Goal: Transaction & Acquisition: Download file/media

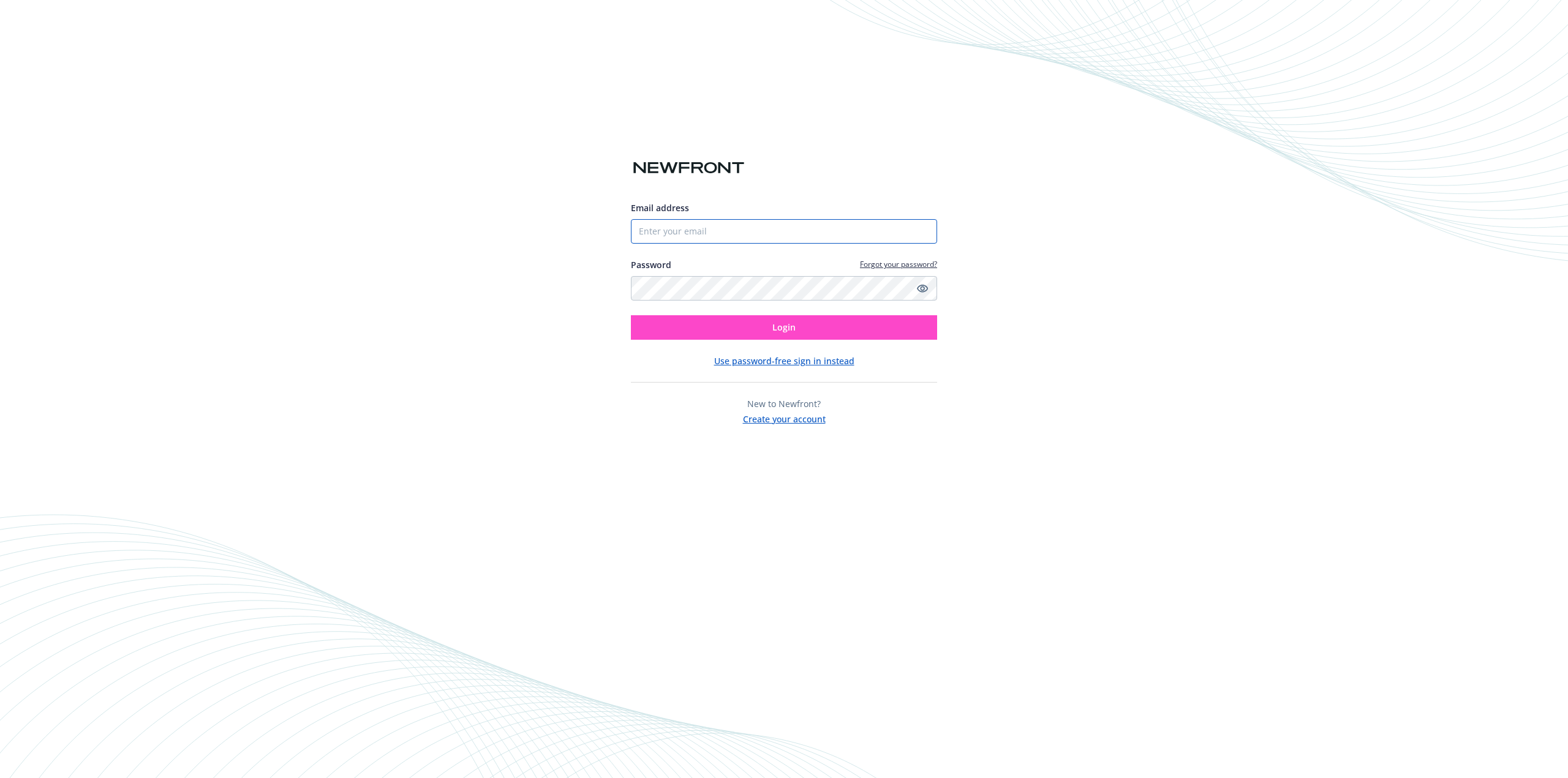
type input "[PERSON_NAME][EMAIL_ADDRESS][DOMAIN_NAME]"
click at [903, 335] on button "Login" at bounding box center [784, 327] width 306 height 25
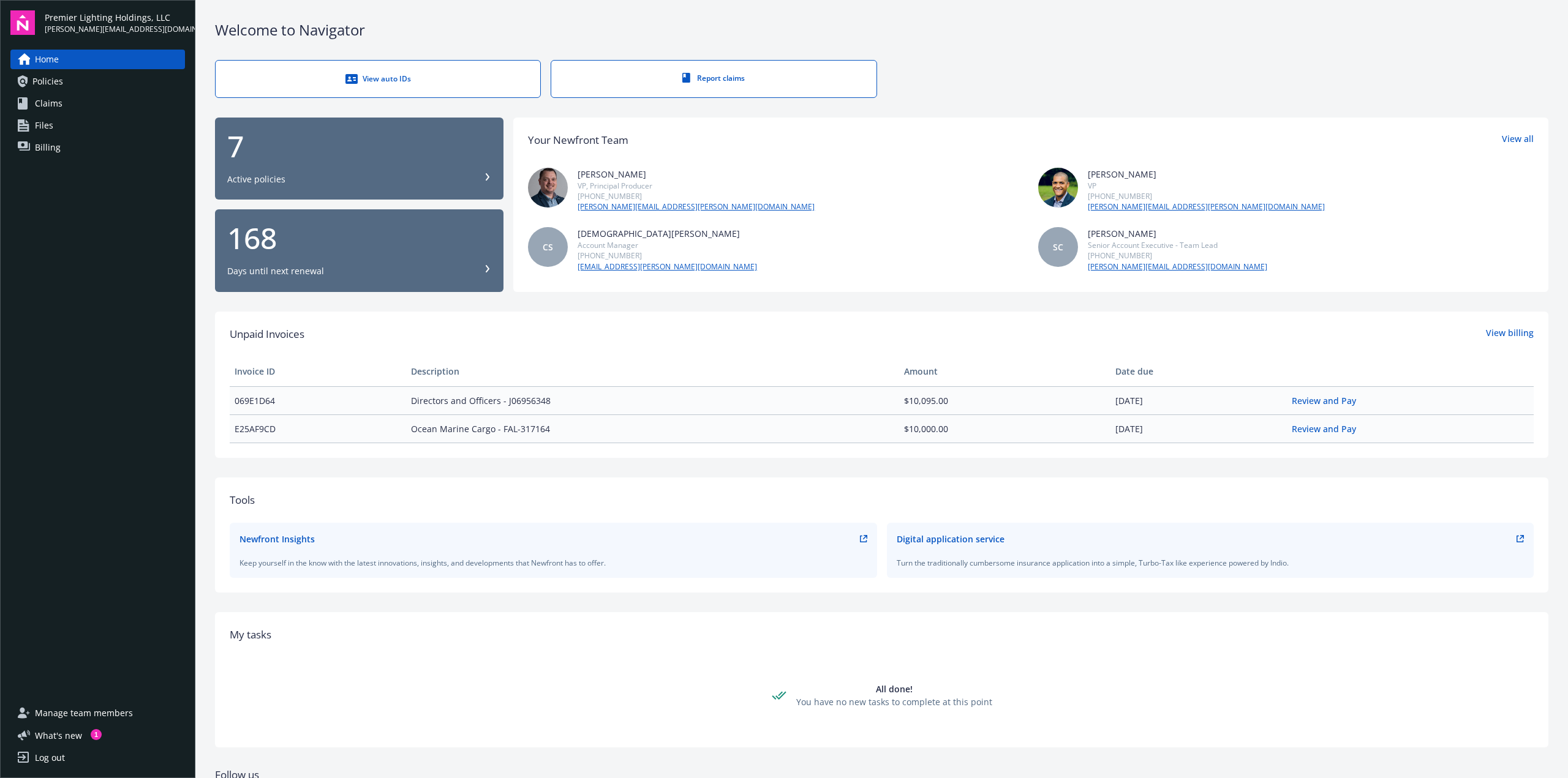
click at [438, 154] on div "7" at bounding box center [358, 146] width 264 height 29
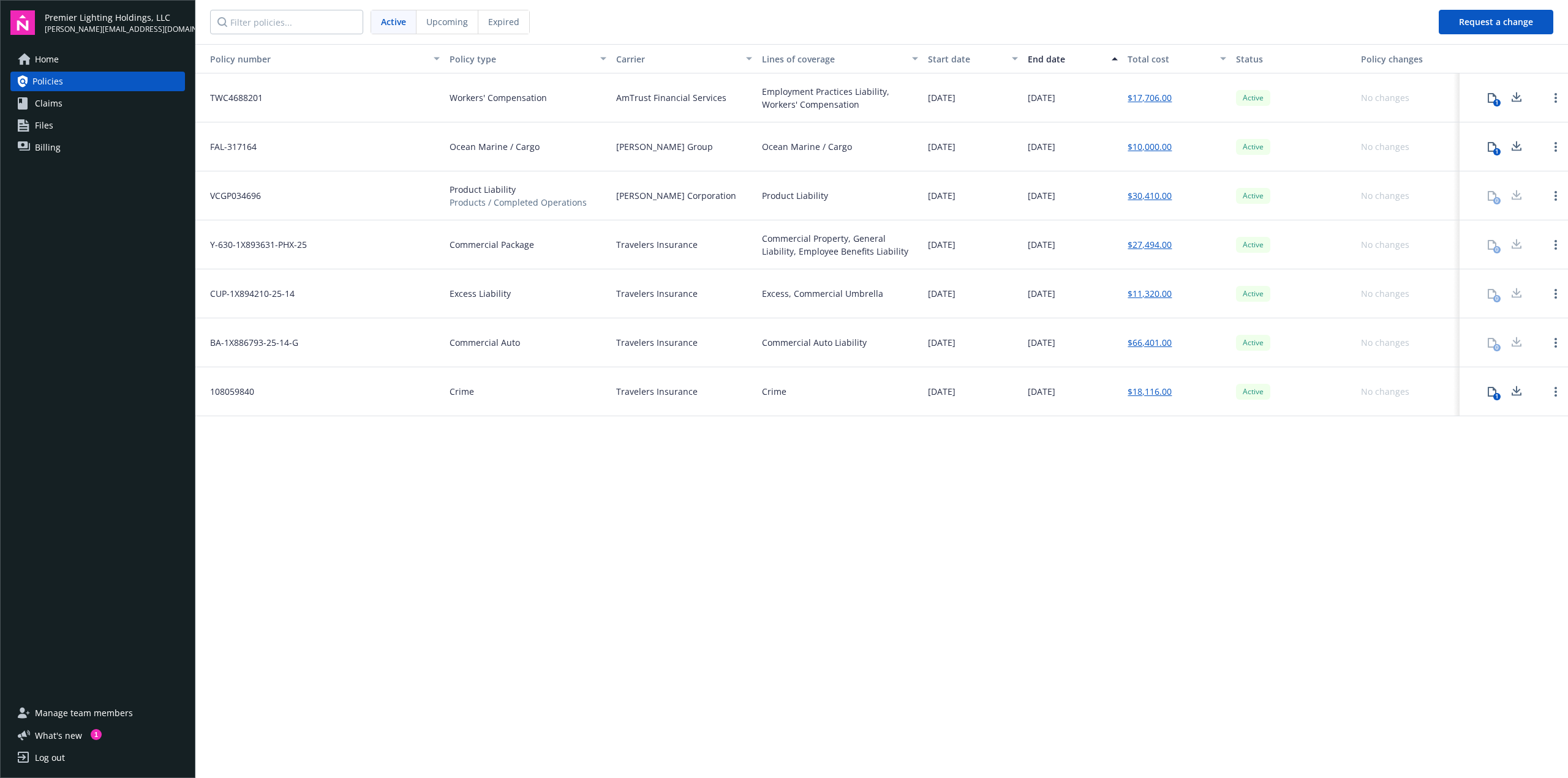
click at [637, 142] on span "Beazley Group" at bounding box center [664, 147] width 96 height 13
click at [1497, 141] on button "1" at bounding box center [1492, 147] width 25 height 25
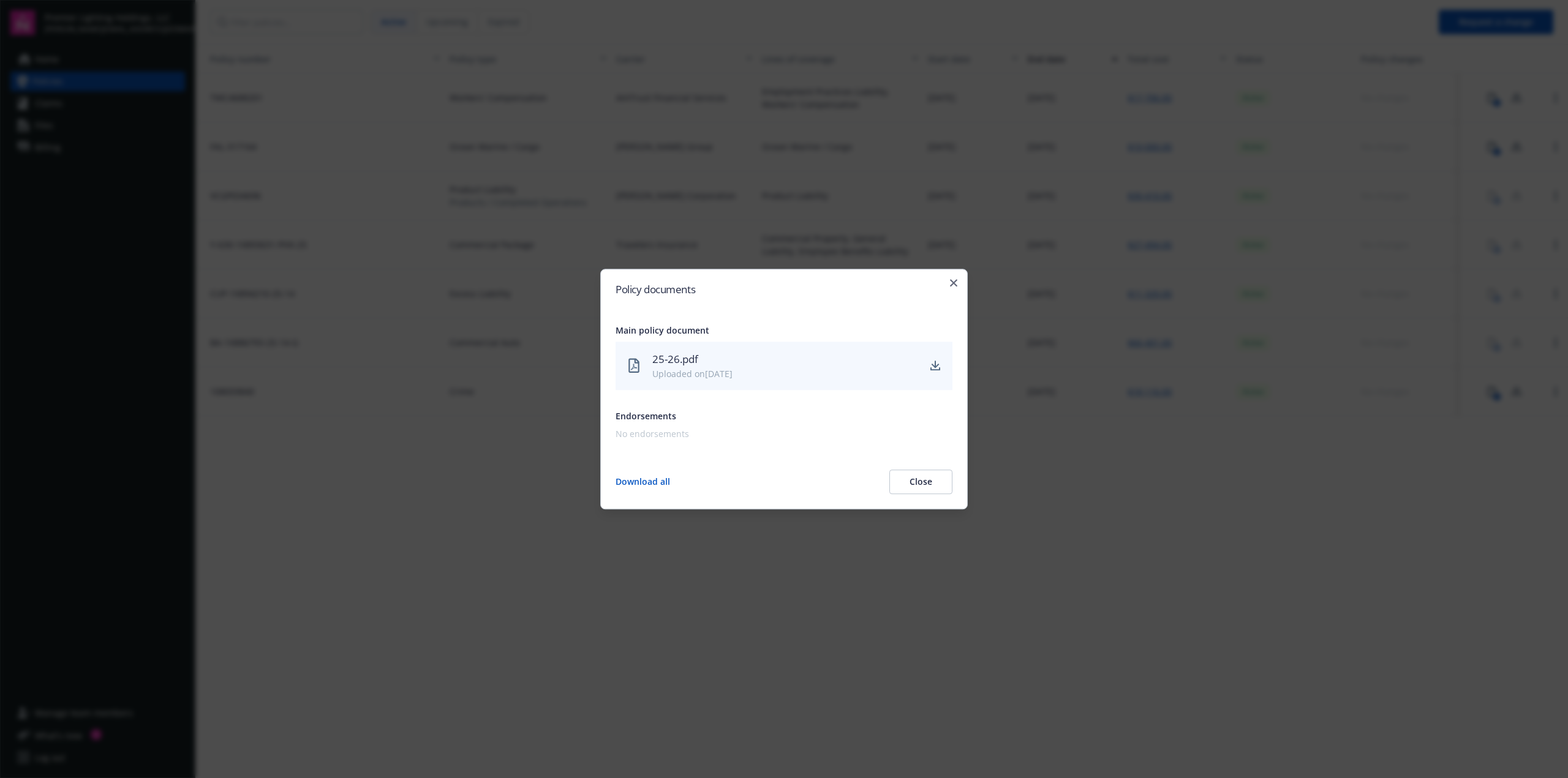
click at [629, 362] on icon at bounding box center [633, 366] width 10 height 14
click at [739, 370] on div "Uploaded on 10/09/2025" at bounding box center [784, 374] width 265 height 13
click at [945, 366] on div "25-26.pdf Uploaded on 10/09/2025" at bounding box center [784, 366] width 337 height 49
click at [938, 365] on icon "download" at bounding box center [935, 366] width 10 height 10
